Goal: Information Seeking & Learning: Find specific fact

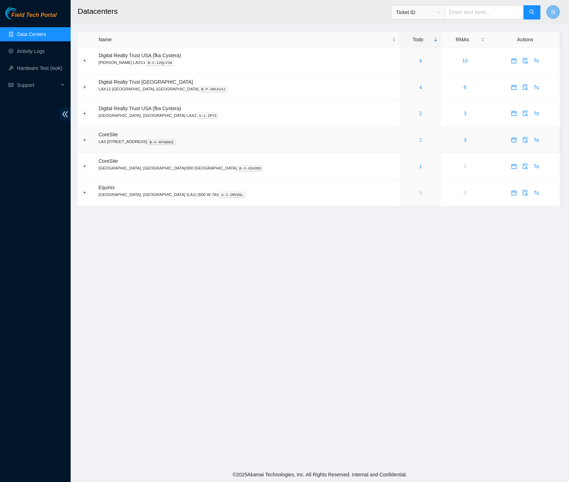
click at [419, 143] on link "2" at bounding box center [420, 140] width 3 height 6
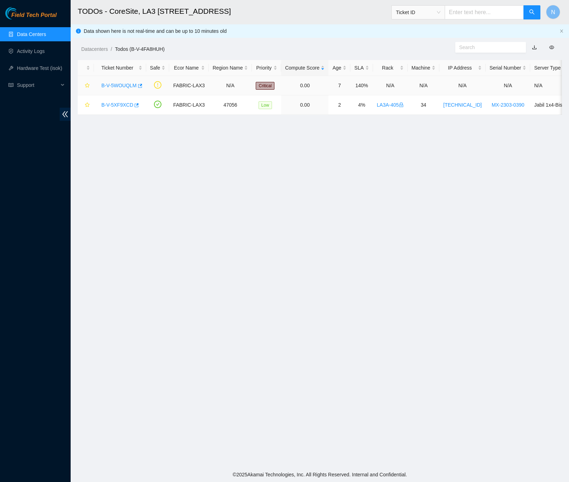
click at [125, 86] on link "B-V-5WOUQLM" at bounding box center [118, 86] width 35 height 6
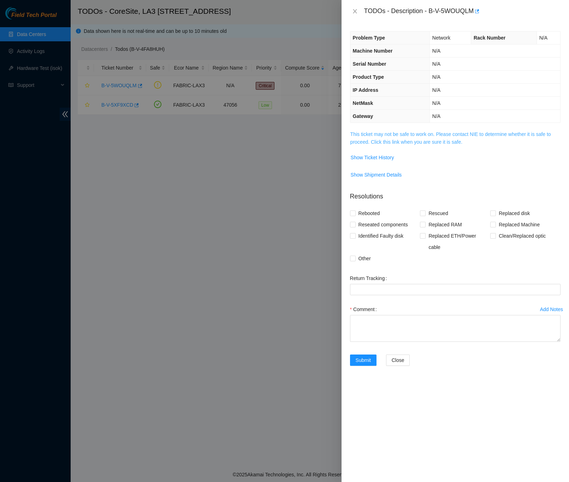
click at [365, 143] on link "This ticket may not be safe to work on. Please contact NIE to determine whether…" at bounding box center [450, 137] width 201 height 13
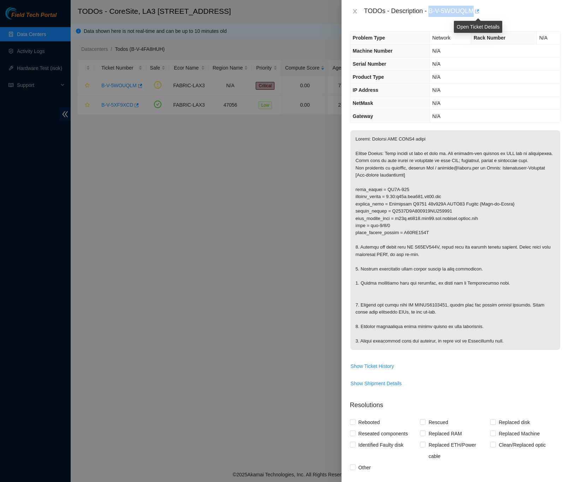
drag, startPoint x: 430, startPoint y: 10, endPoint x: 475, endPoint y: 10, distance: 45.6
click at [475, 10] on div "TODOs - Description - B-V-5WOUQLM" at bounding box center [462, 11] width 196 height 11
copy div "B-V-5WOUQLM"
click at [418, 137] on p at bounding box center [455, 240] width 210 height 220
drag, startPoint x: 429, startPoint y: 140, endPoint x: 370, endPoint y: 140, distance: 59.4
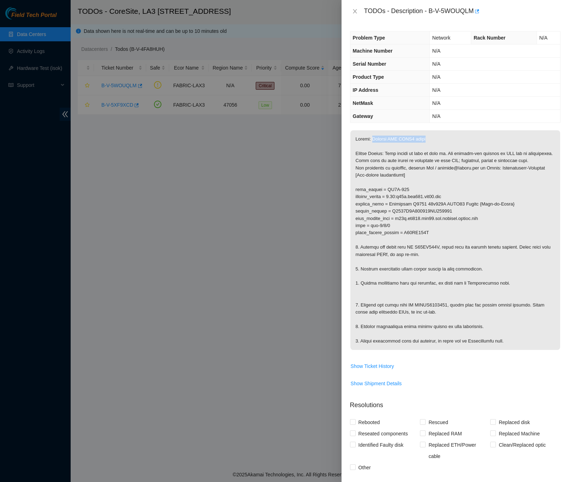
click at [370, 140] on p at bounding box center [455, 240] width 210 height 220
copy p "Replace TOR CWDM4 optic"
click at [507, 184] on p at bounding box center [455, 240] width 210 height 220
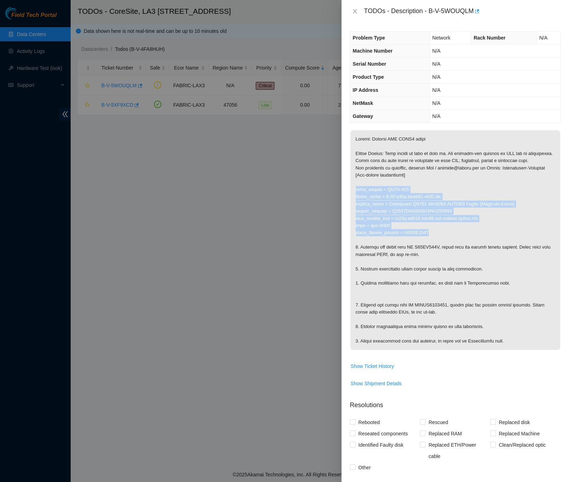
drag, startPoint x: 430, startPoint y: 241, endPoint x: 351, endPoint y: 201, distance: 88.5
click at [351, 201] on p at bounding box center [455, 240] width 210 height 220
copy p "rack_number = LA3B-405 machine_number = 0.02:r12b.tor107.lax03.fab product_name…"
click at [507, 216] on p at bounding box center [455, 240] width 210 height 220
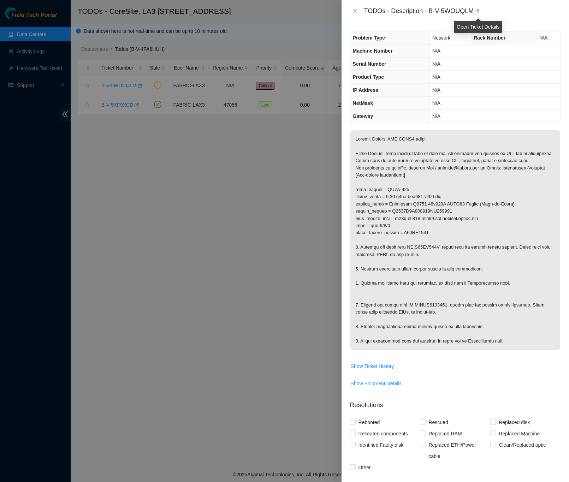
click at [477, 8] on button "button" at bounding box center [477, 11] width 6 height 11
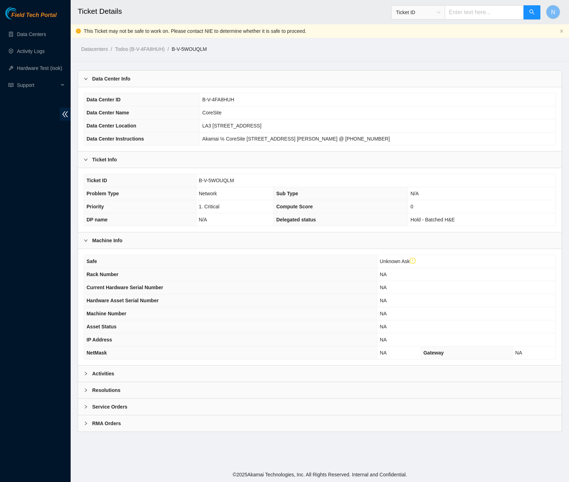
click at [96, 376] on b "Activities" at bounding box center [103, 374] width 22 height 8
